Goal: Find specific page/section: Find specific page/section

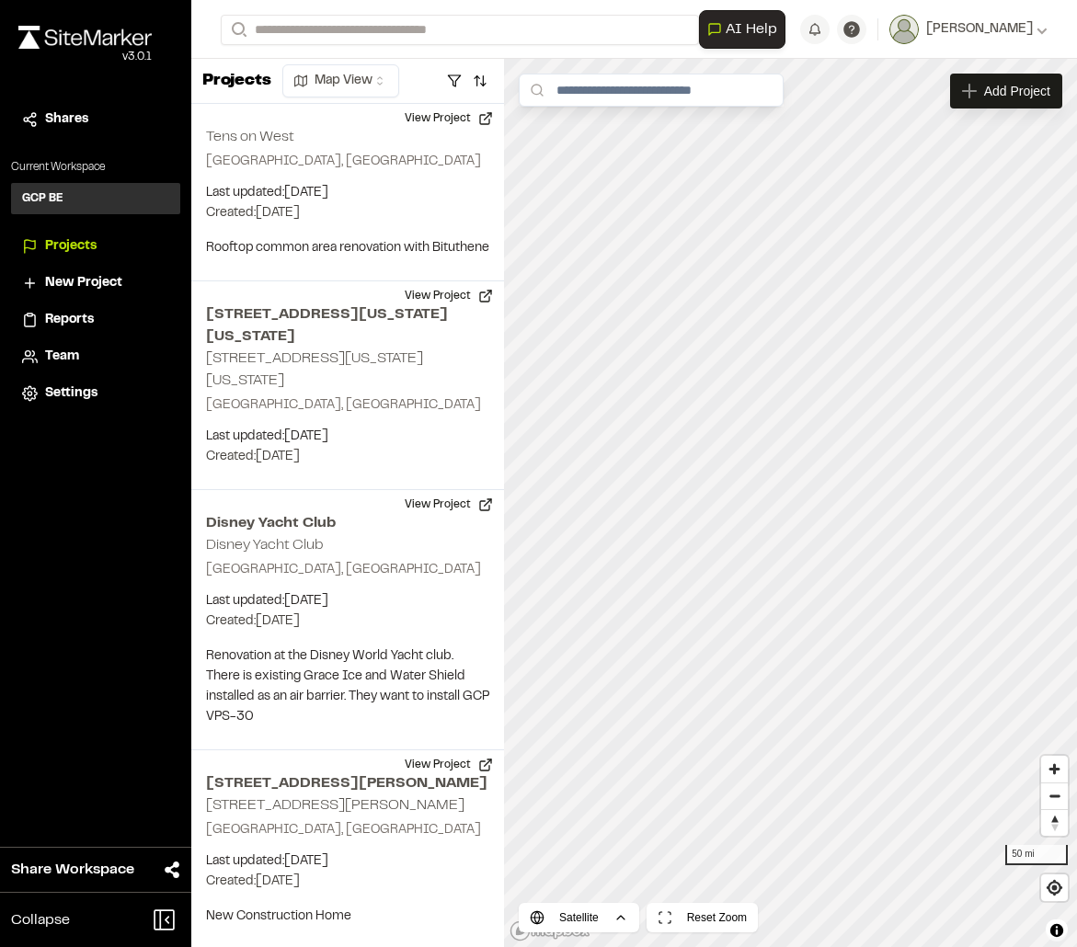
click at [86, 246] on span "Projects" at bounding box center [70, 246] width 51 height 20
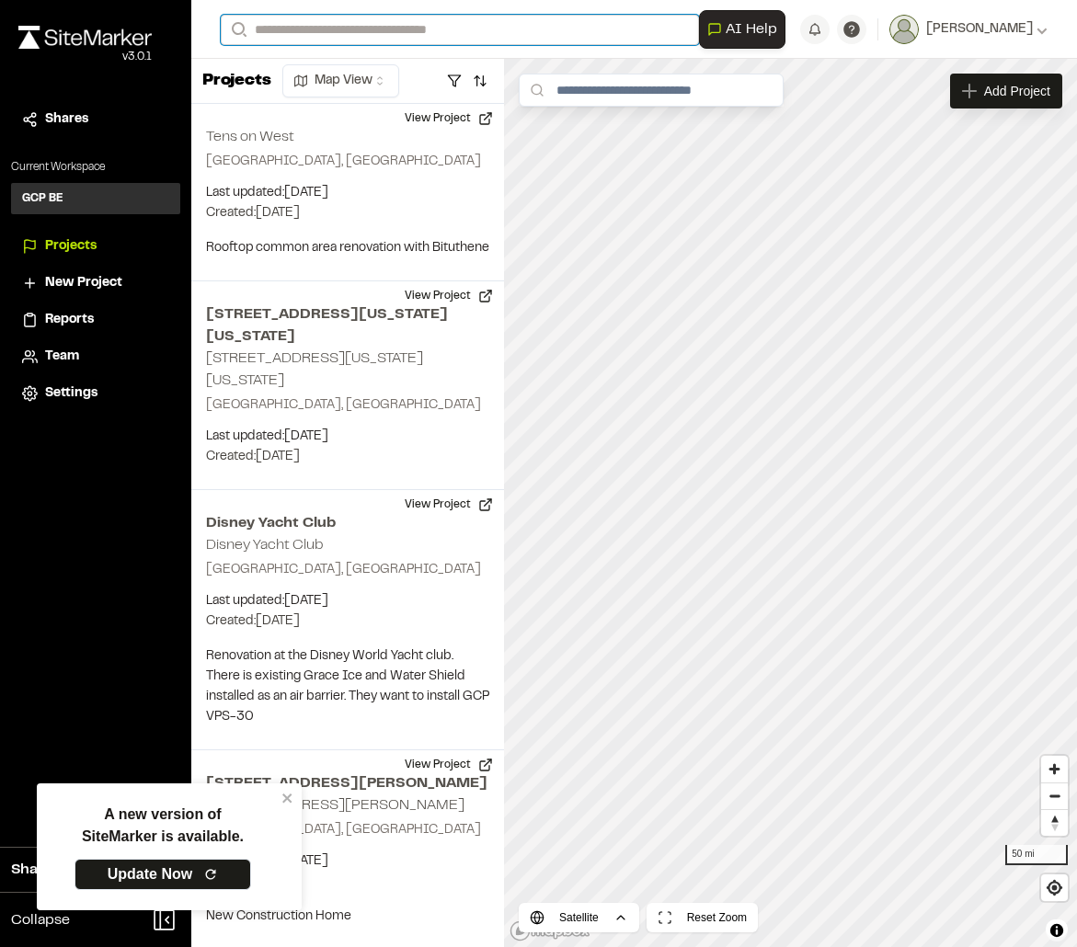
click at [327, 32] on input "Search" at bounding box center [460, 30] width 478 height 30
type input "*******"
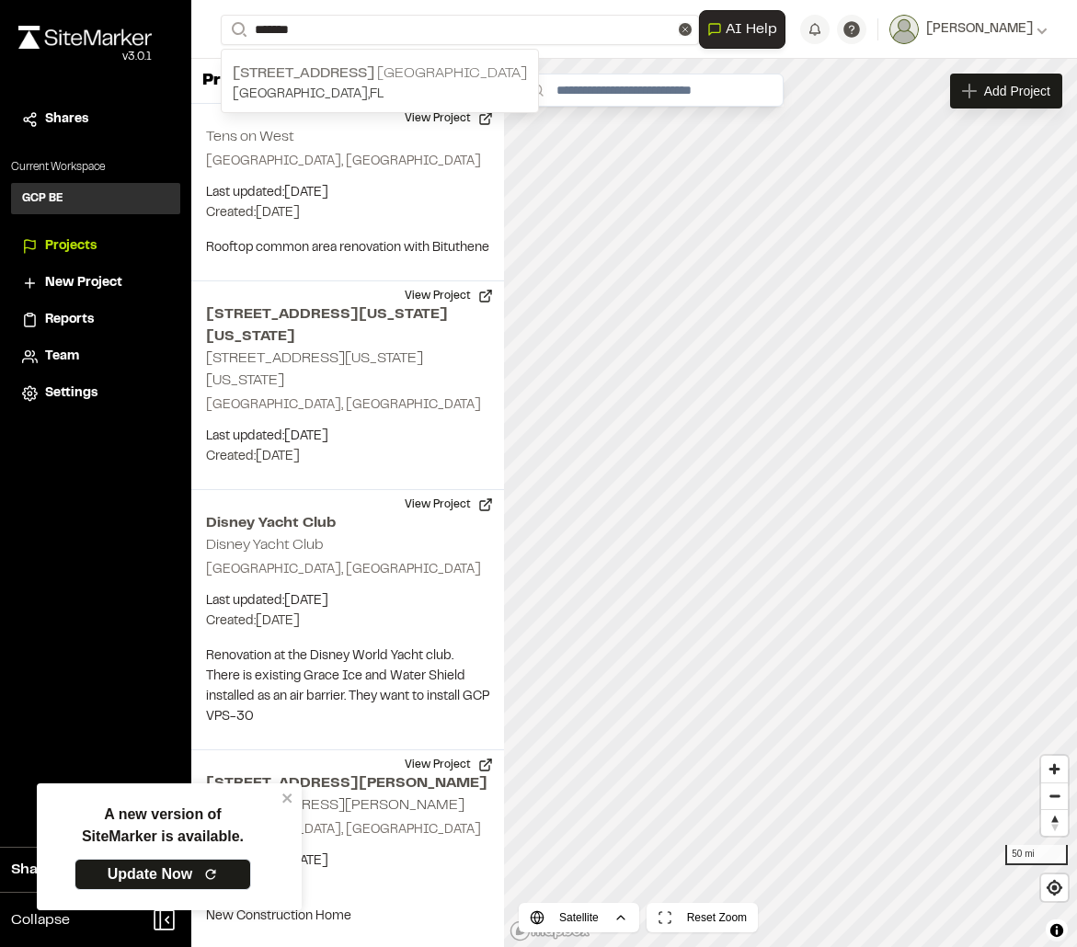
click at [330, 79] on p "[STREET_ADDRESS][GEOGRAPHIC_DATA]" at bounding box center [380, 74] width 294 height 22
